Goal: Task Accomplishment & Management: Complete application form

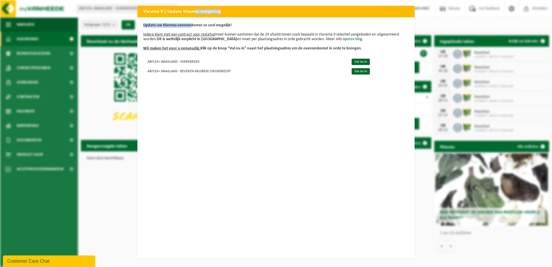
drag, startPoint x: 191, startPoint y: 12, endPoint x: 190, endPoint y: 18, distance: 5.3
click at [190, 18] on div "Vlarema 9 | Update Vlaamse wetgeving Update uw Vlarema overeenkomst zo snel mog…" at bounding box center [275, 132] width 277 height 252
drag, startPoint x: 215, startPoint y: 16, endPoint x: 240, endPoint y: 27, distance: 26.6
click at [240, 27] on div "Update uw Vlarema overeenkomst zo snel mogelijk! Iedere klant met een contract …" at bounding box center [275, 137] width 277 height 240
click at [118, 151] on div "Vlarema 9 | Update Vlaamse wetgeving Update uw Vlarema overeenkomst zo snel mog…" at bounding box center [276, 133] width 552 height 267
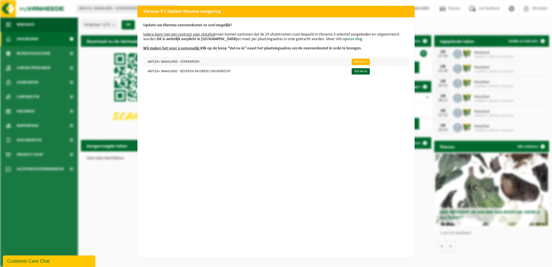
click at [354, 60] on link "Vul nu in" at bounding box center [360, 62] width 18 height 6
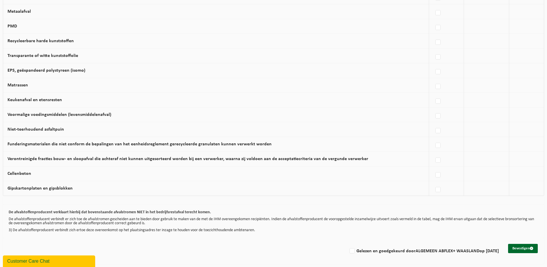
scroll to position [314, 0]
click at [515, 244] on button "Bevestigen" at bounding box center [523, 247] width 30 height 9
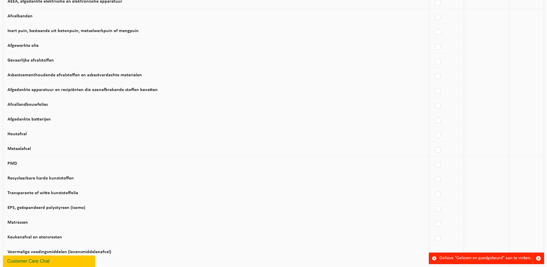
scroll to position [314, 0]
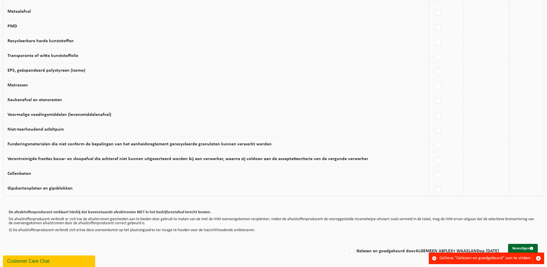
click at [443, 228] on p "3) De afvalstoffenproducent verbindt zich ertoe deze overeenkomst op het plaats…" at bounding box center [274, 230] width 530 height 4
click at [511, 257] on div "Gelieve "Gelezen en goedgekeurd" aan te vinken." at bounding box center [486, 257] width 93 height 11
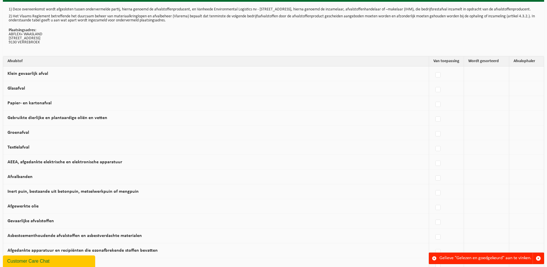
scroll to position [0, 0]
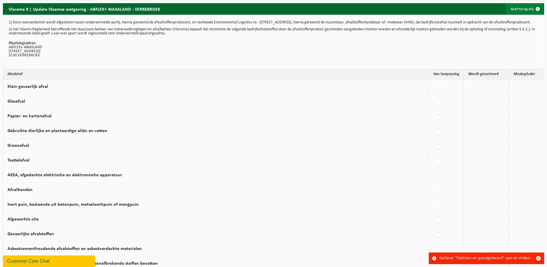
click at [537, 8] on span at bounding box center [538, 9] width 12 height 12
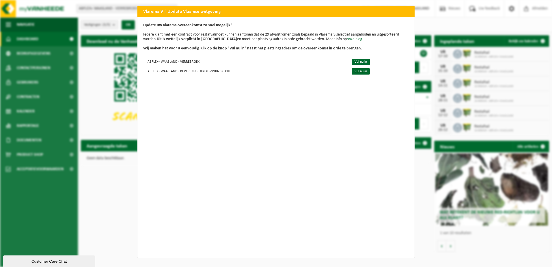
click at [440, 98] on div "Vlarema 9 | Update Vlaamse wetgeving Update uw Vlarema overeenkomst zo snel mog…" at bounding box center [276, 133] width 552 height 267
click at [353, 63] on link "Vul nu in" at bounding box center [360, 62] width 18 height 6
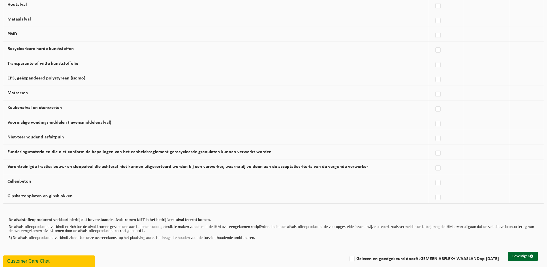
scroll to position [314, 0]
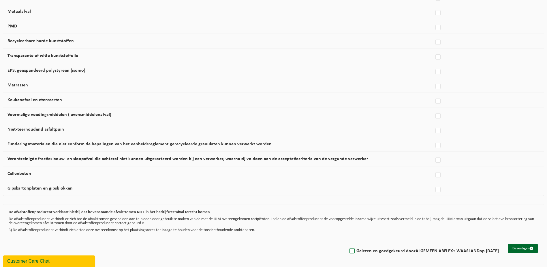
click at [350, 250] on label "Gelezen en goedgekeurd door ALGEMEEN ABFLEX+ WAASLAND op 15/10/25" at bounding box center [423, 250] width 151 height 9
click at [348, 243] on input "Gelezen en goedgekeurd door ALGEMEEN ABFLEX+ WAASLAND op 15/10/25" at bounding box center [347, 243] width 0 height 0
checkbox input "true"
click at [525, 246] on button "Bevestigen" at bounding box center [523, 247] width 30 height 9
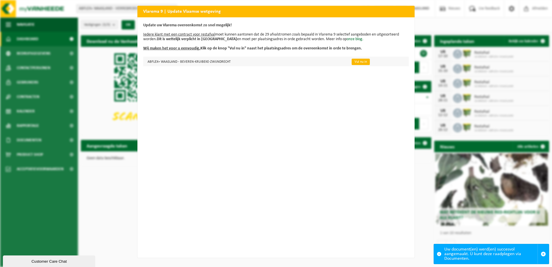
click at [353, 61] on link "Vul nu in" at bounding box center [360, 62] width 18 height 6
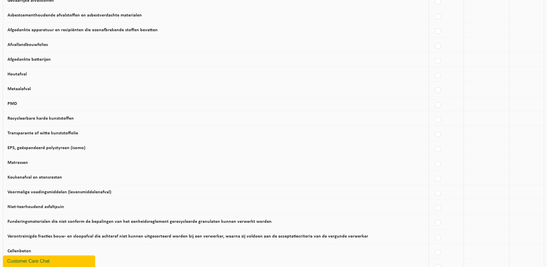
scroll to position [314, 0]
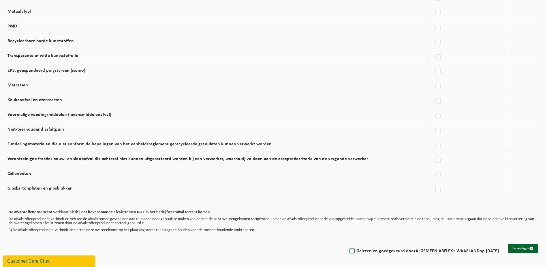
click at [350, 250] on label "Gelezen en goedgekeurd door ALGEMEEN ABFLEX+ WAASLAND op 15/10/25" at bounding box center [423, 250] width 151 height 9
click at [348, 243] on input "Gelezen en goedgekeurd door ALGEMEEN ABFLEX+ WAASLAND op 15/10/25" at bounding box center [347, 243] width 0 height 0
checkbox input "true"
click at [525, 248] on button "Bevestigen" at bounding box center [523, 247] width 30 height 9
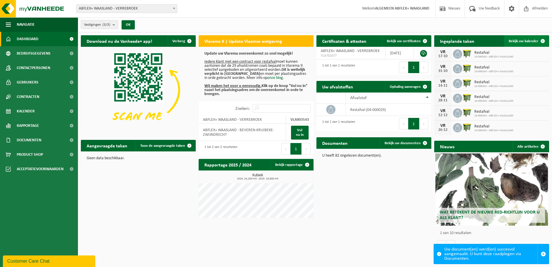
click at [542, 41] on span at bounding box center [543, 41] width 12 height 12
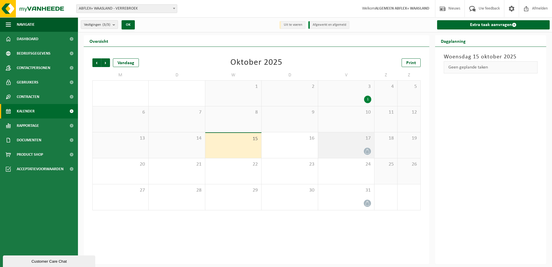
click at [340, 146] on div "17" at bounding box center [346, 145] width 56 height 26
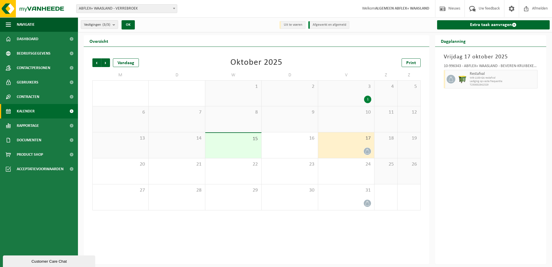
click at [475, 115] on div "[DATE] 10-996343 - ABFLEX+ WAASLAND - BEVEREN-KRUIBEKE-ZWIJNDRECHT Restafval WB…" at bounding box center [490, 155] width 111 height 217
click at [533, 78] on span "button" at bounding box center [532, 79] width 5 height 12
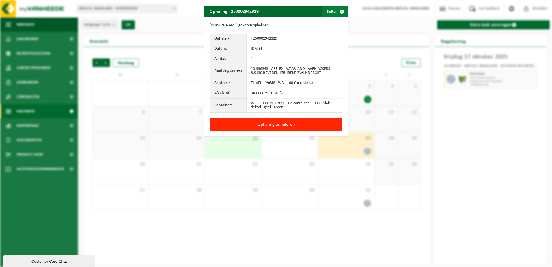
click at [341, 11] on span "button" at bounding box center [342, 12] width 12 height 12
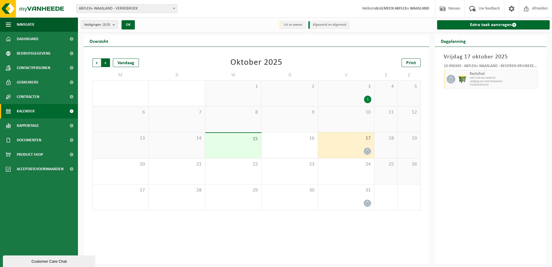
click at [98, 64] on span "Vorige" at bounding box center [96, 62] width 9 height 9
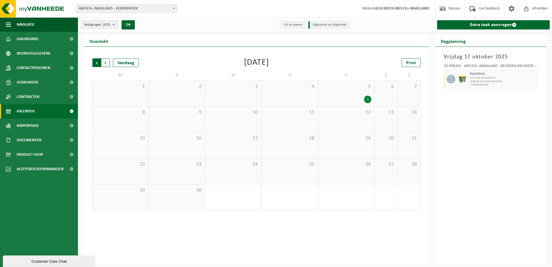
click at [108, 63] on span "Volgende" at bounding box center [105, 62] width 9 height 9
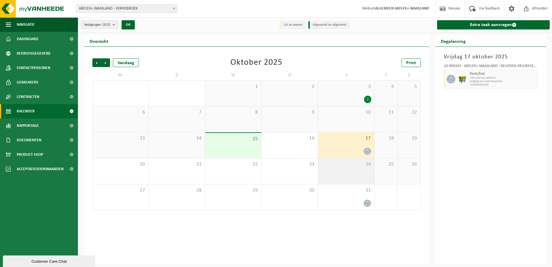
click at [354, 177] on div "24" at bounding box center [346, 171] width 56 height 26
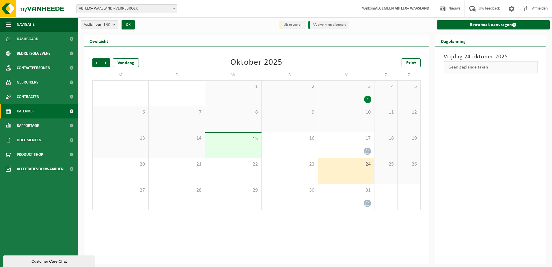
click at [341, 97] on div "1" at bounding box center [346, 98] width 50 height 7
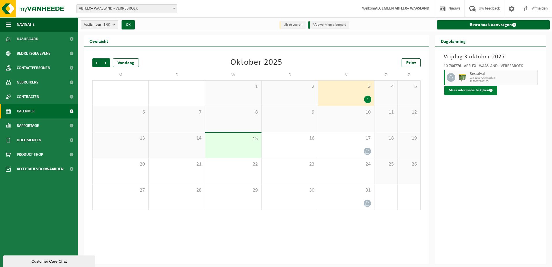
click at [472, 91] on button "Meer informatie bekijken" at bounding box center [470, 90] width 53 height 9
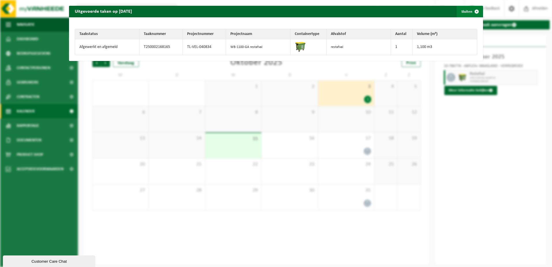
click at [472, 11] on span "button" at bounding box center [476, 12] width 12 height 12
